Goal: Use online tool/utility

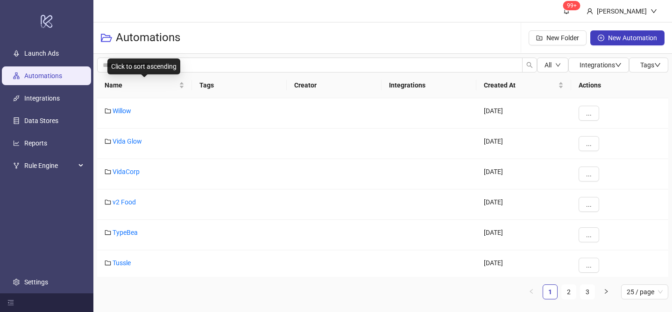
click at [181, 82] on div "Name" at bounding box center [145, 85] width 80 height 10
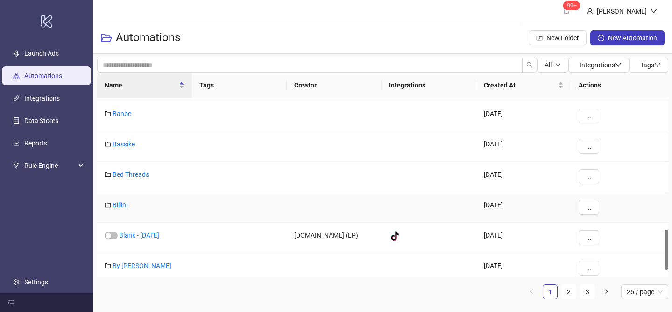
scroll to position [613, 0]
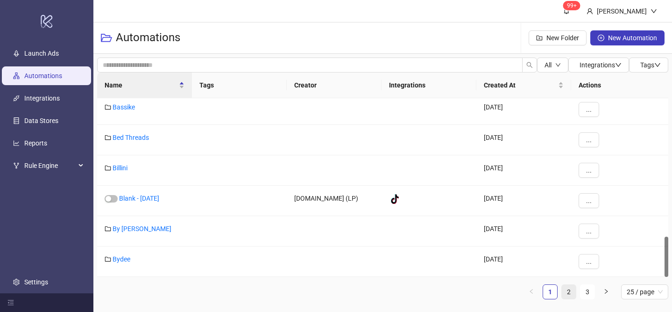
click at [567, 292] on link "2" at bounding box center [569, 292] width 14 height 14
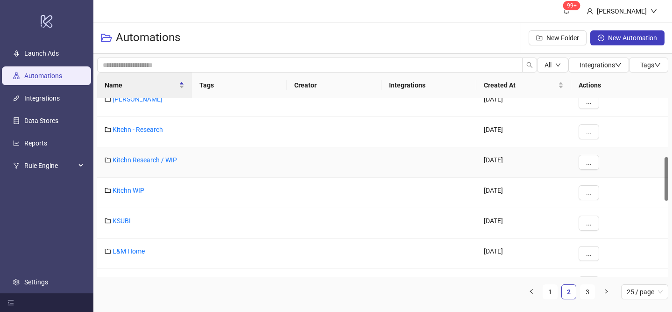
scroll to position [207, 0]
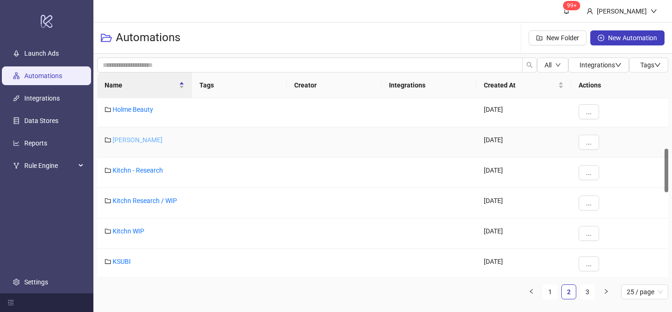
click at [137, 140] on link "[PERSON_NAME]" at bounding box center [138, 139] width 50 height 7
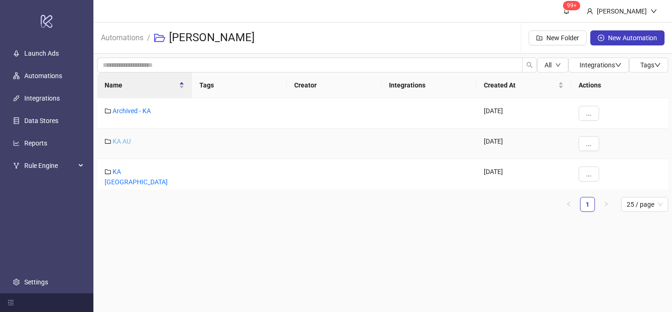
click at [125, 139] on link "KA AU" at bounding box center [122, 140] width 18 height 7
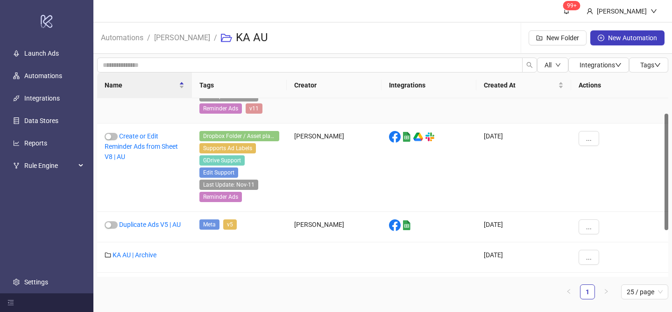
scroll to position [95, 0]
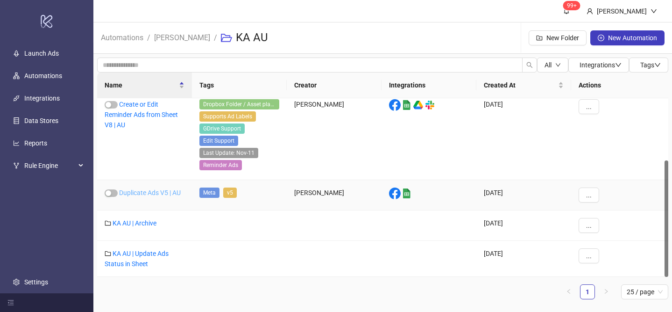
click at [149, 194] on link "Duplicate Ads V5 | AU" at bounding box center [150, 192] width 62 height 7
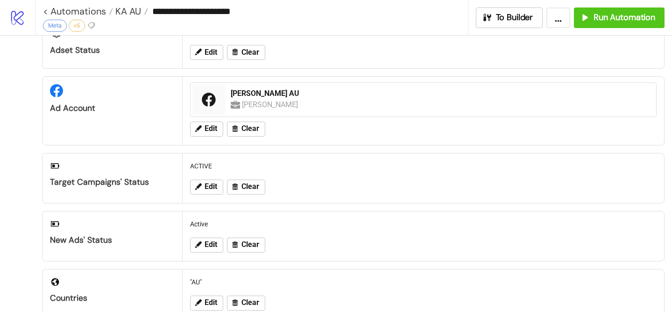
scroll to position [43, 0]
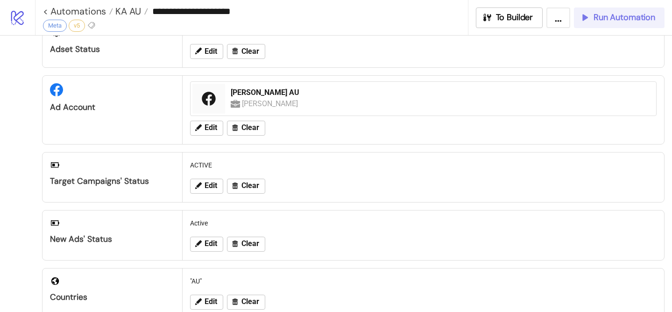
click at [600, 15] on span "Run Automation" at bounding box center [625, 17] width 62 height 11
